Goal: Communication & Community: Participate in discussion

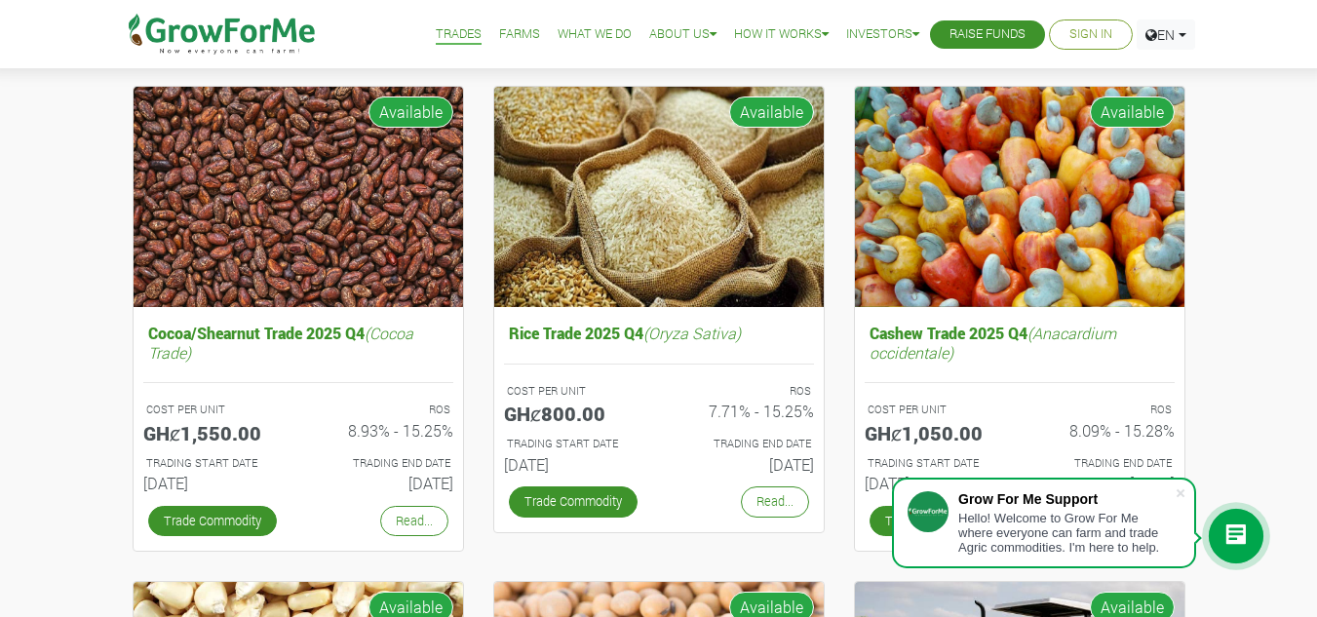
scroll to position [195, 0]
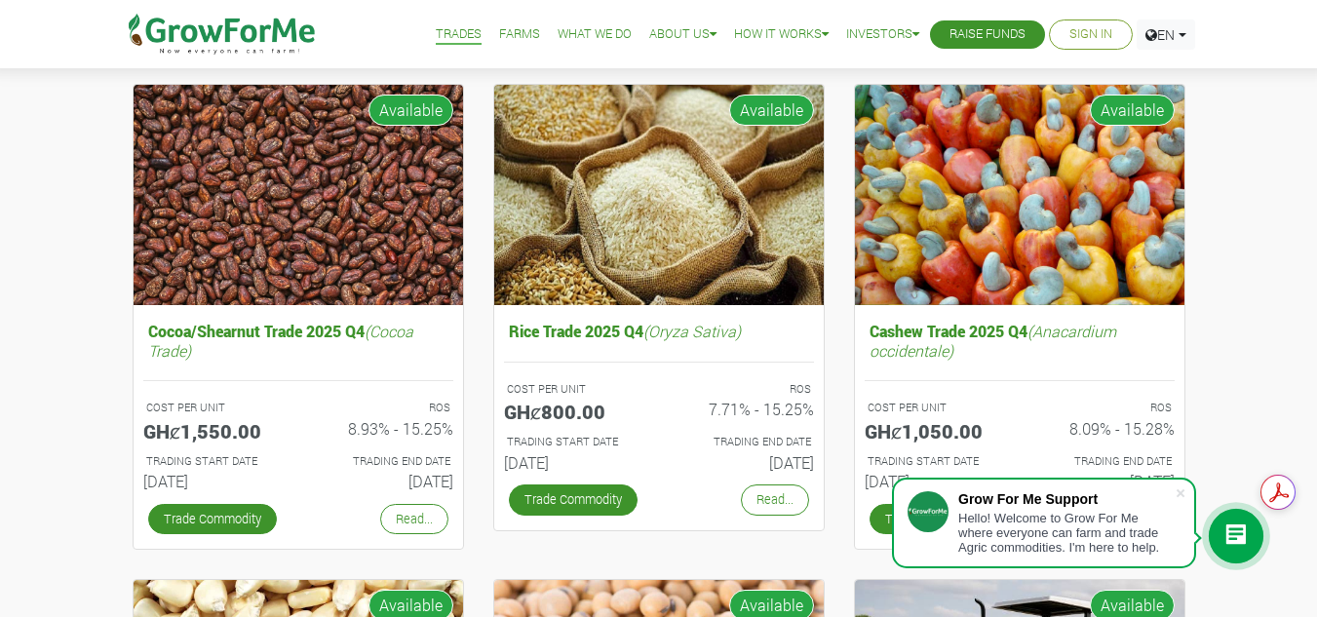
click at [1229, 540] on icon at bounding box center [1235, 535] width 23 height 23
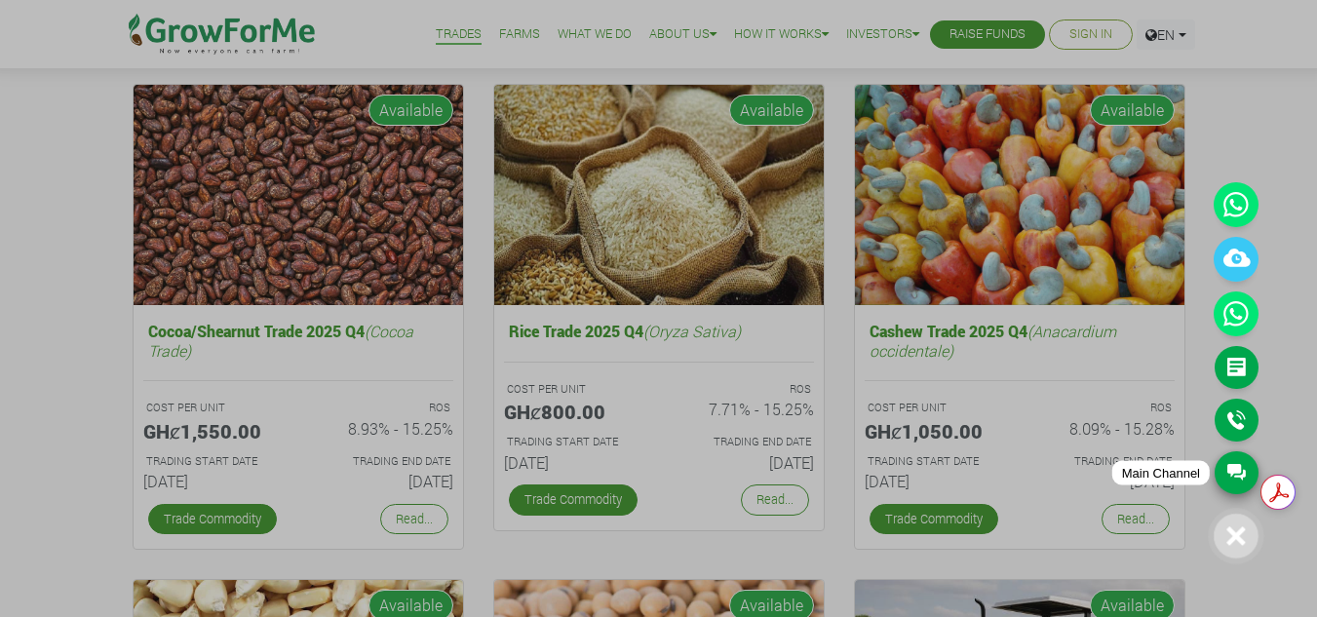
click at [1245, 475] on link "Main Channel" at bounding box center [1237, 472] width 44 height 43
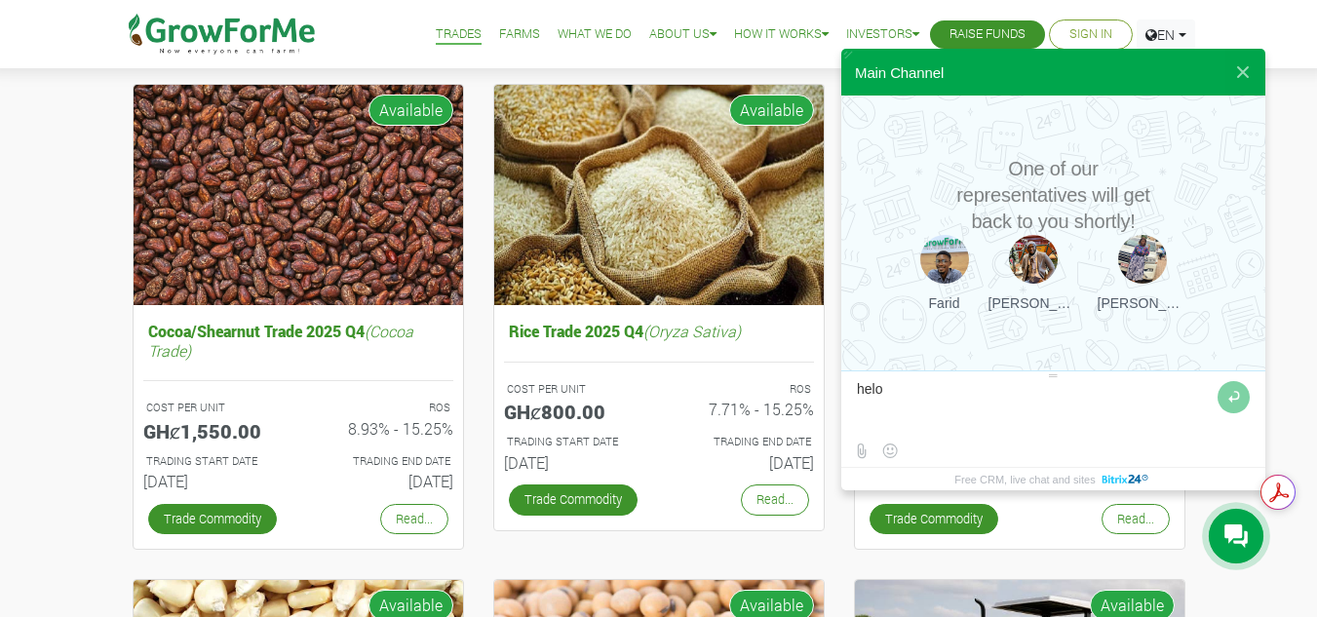
type textarea "heloo"
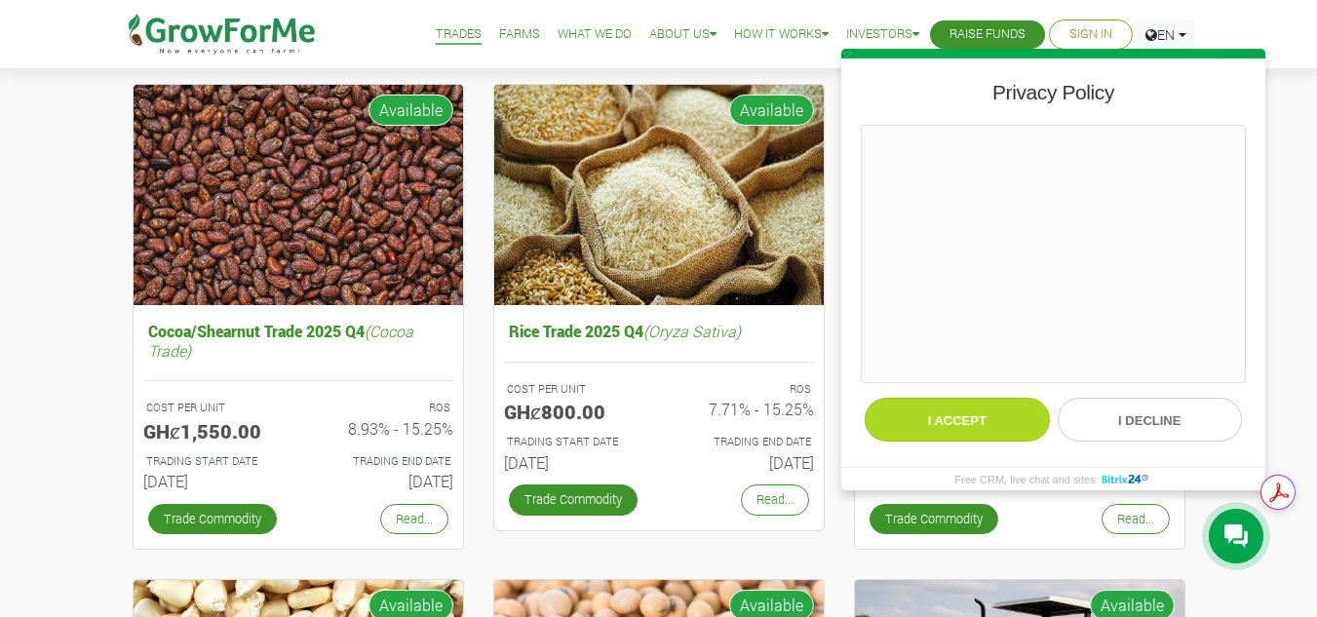
click at [988, 414] on button "I accept" at bounding box center [957, 420] width 185 height 44
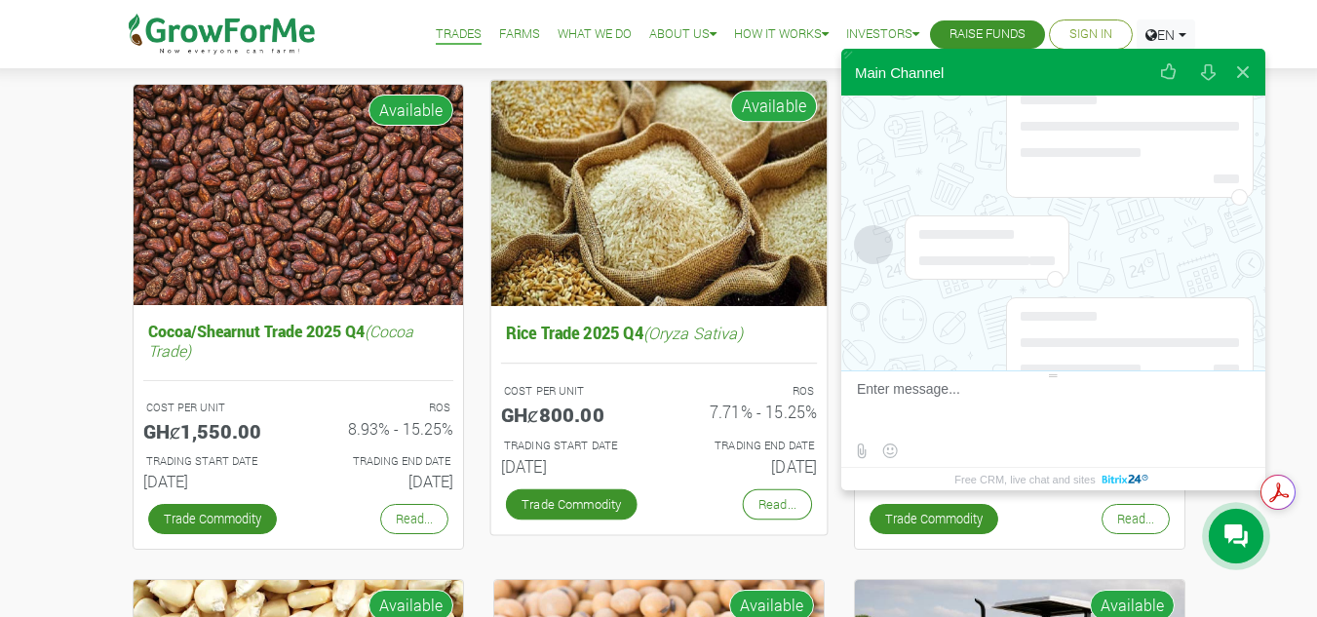
scroll to position [314, 0]
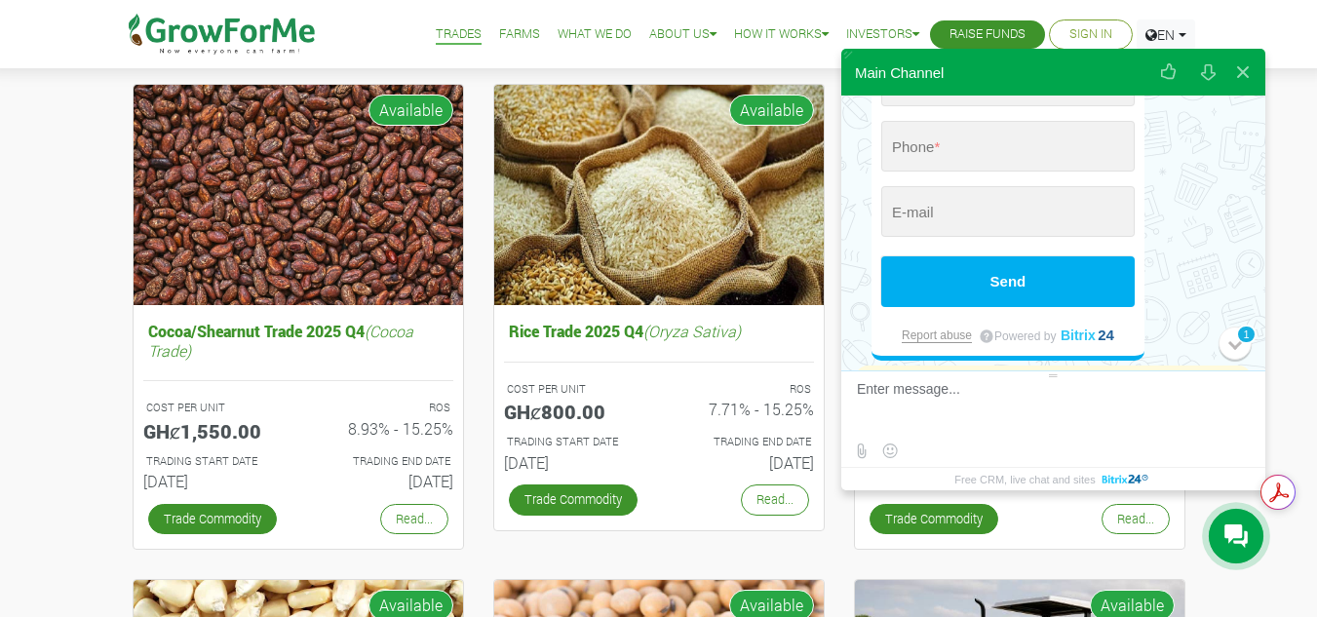
click at [406, 12] on div "Trades Farms What We Do About Us Traction Our Vision Our Team Our Board Our Adv…" at bounding box center [658, 34] width 1111 height 68
click at [1243, 73] on button at bounding box center [1242, 72] width 35 height 47
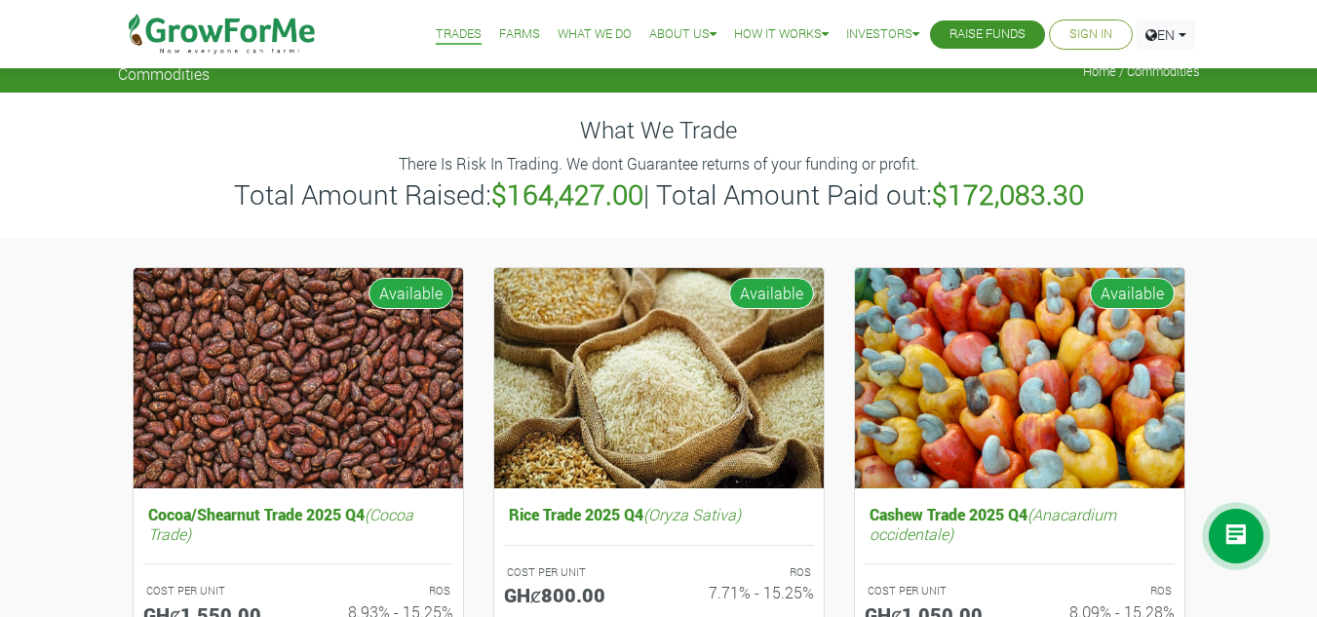
scroll to position [0, 0]
